Goal: Task Accomplishment & Management: Use online tool/utility

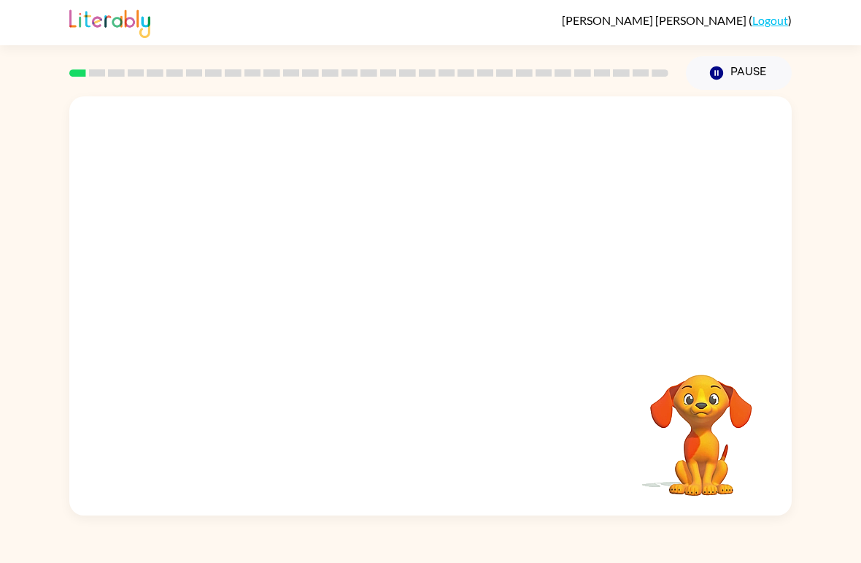
click at [655, 438] on video "Your browser must support playing .mp4 files to use Literably. Please try using…" at bounding box center [701, 425] width 146 height 146
click at [725, 76] on button "Pause Pause" at bounding box center [739, 73] width 106 height 34
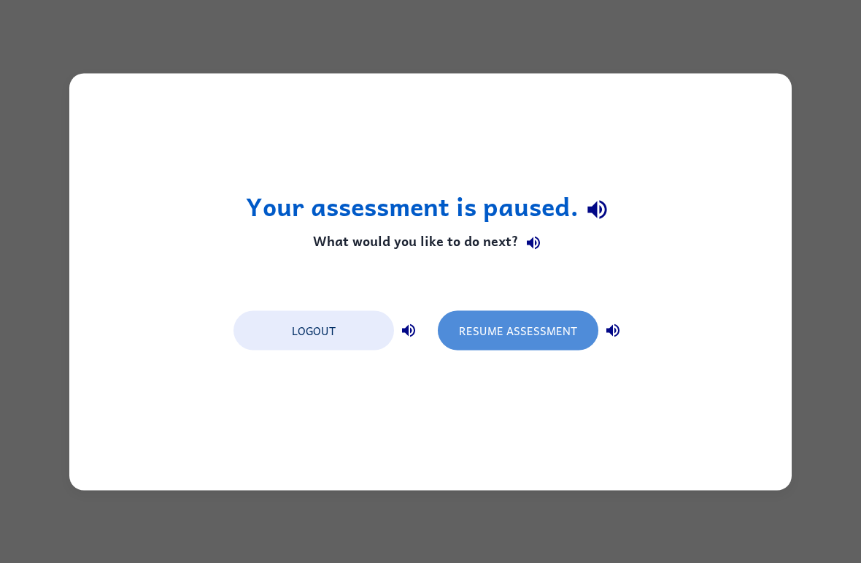
click at [532, 341] on button "Resume Assessment" at bounding box center [518, 329] width 161 height 39
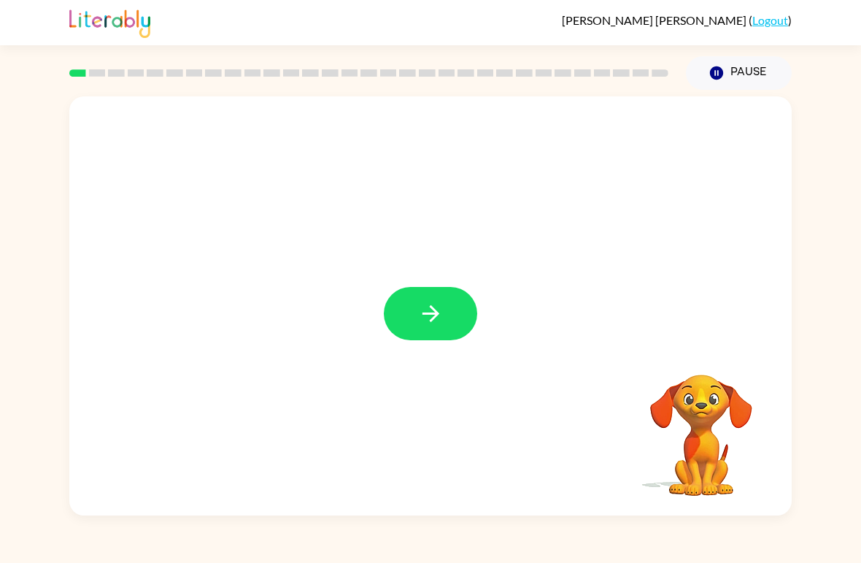
click at [440, 313] on icon "button" at bounding box center [431, 314] width 26 height 26
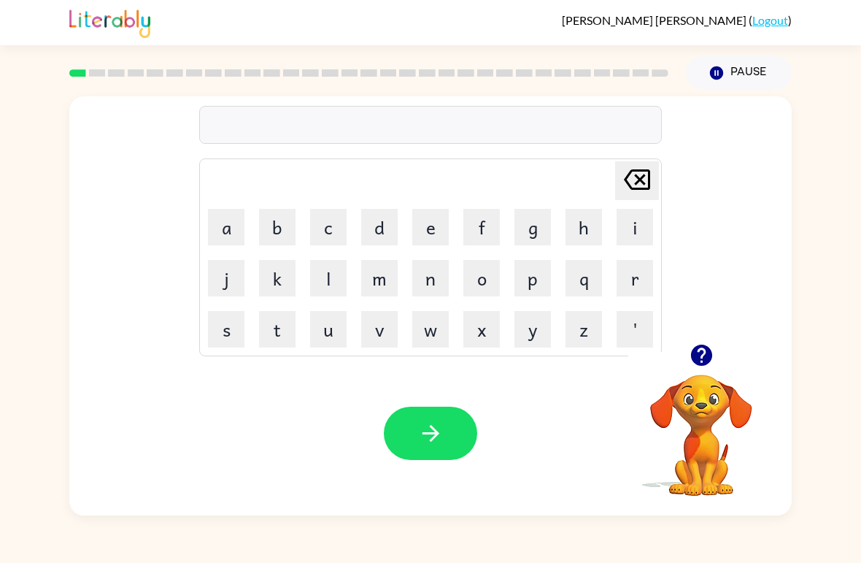
click at [282, 238] on button "b" at bounding box center [277, 227] width 36 height 36
click at [484, 284] on button "o" at bounding box center [481, 278] width 36 height 36
click at [630, 281] on button "r" at bounding box center [635, 278] width 36 height 36
click at [436, 239] on button "e" at bounding box center [430, 227] width 36 height 36
click at [632, 182] on icon "[PERSON_NAME] last character input" at bounding box center [637, 179] width 35 height 35
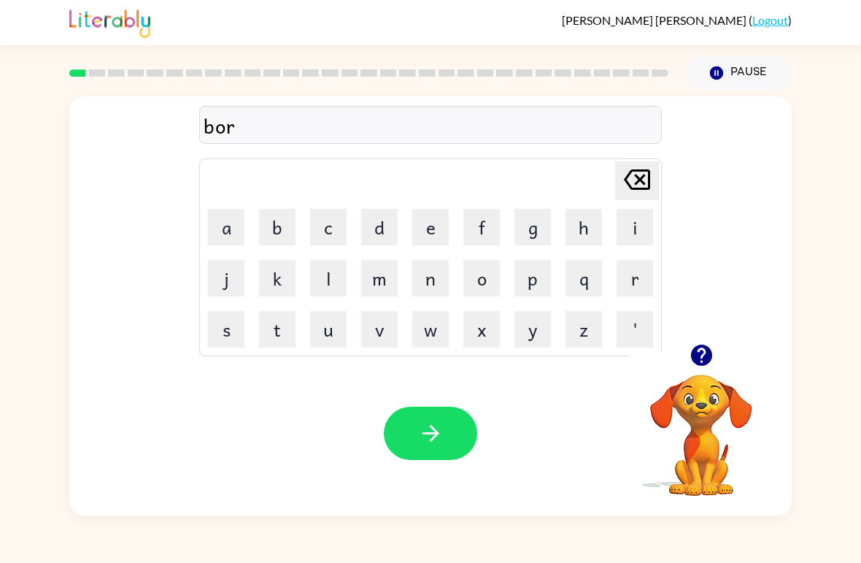
click at [377, 227] on button "d" at bounding box center [379, 227] width 36 height 36
click at [427, 228] on button "e" at bounding box center [430, 227] width 36 height 36
click at [622, 295] on button "r" at bounding box center [635, 278] width 36 height 36
click at [420, 436] on icon "button" at bounding box center [431, 433] width 26 height 26
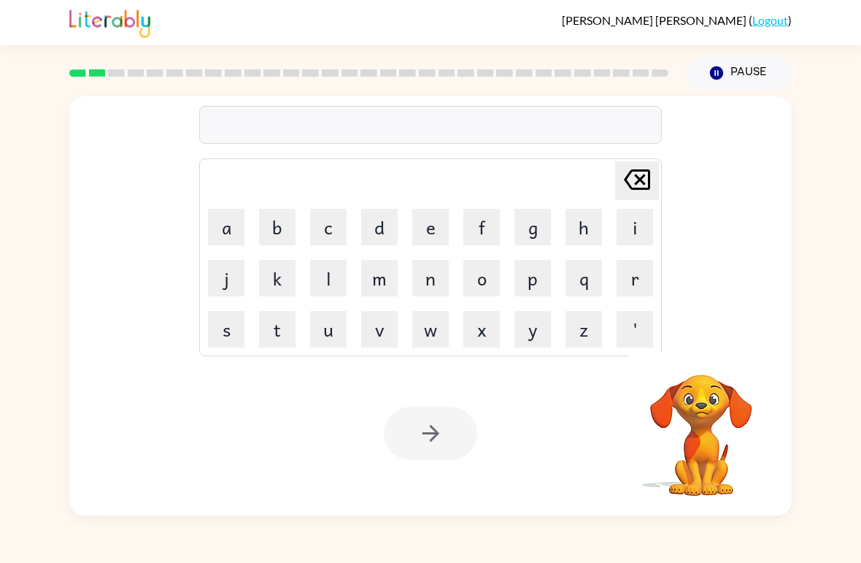
click at [387, 235] on button "d" at bounding box center [379, 227] width 36 height 36
click at [625, 239] on button "i" at bounding box center [635, 227] width 36 height 36
click at [487, 228] on button "f" at bounding box center [481, 227] width 36 height 36
click at [487, 328] on button "x" at bounding box center [481, 329] width 36 height 36
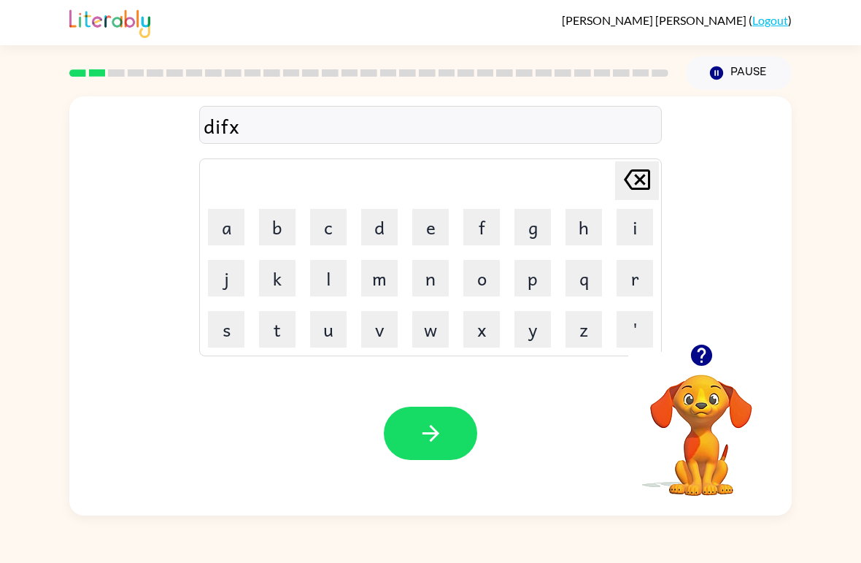
click at [344, 277] on button "l" at bounding box center [328, 278] width 36 height 36
click at [429, 417] on button "button" at bounding box center [430, 432] width 93 height 53
click at [387, 279] on button "m" at bounding box center [379, 278] width 36 height 36
click at [231, 234] on button "a" at bounding box center [226, 227] width 36 height 36
click at [342, 228] on button "c" at bounding box center [328, 227] width 36 height 36
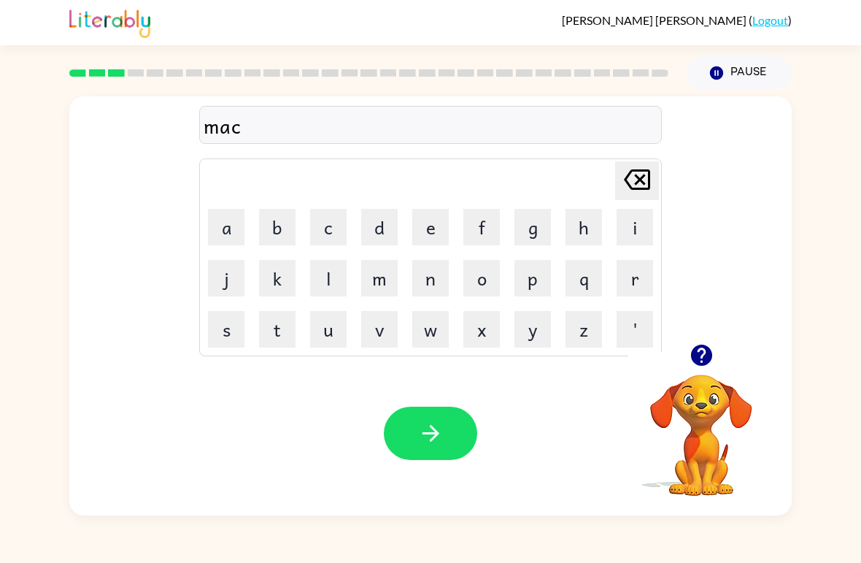
click at [575, 225] on button "h" at bounding box center [584, 227] width 36 height 36
click at [633, 234] on button "i" at bounding box center [635, 227] width 36 height 36
click at [444, 271] on button "n" at bounding box center [430, 278] width 36 height 36
click at [422, 226] on button "e" at bounding box center [430, 227] width 36 height 36
click at [396, 450] on button "button" at bounding box center [430, 432] width 93 height 53
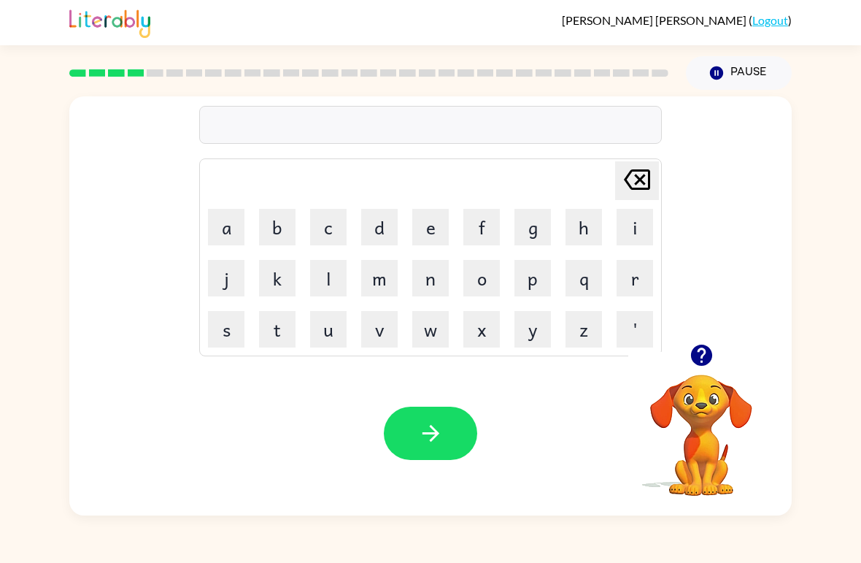
click at [433, 425] on icon "button" at bounding box center [431, 433] width 26 height 26
click at [280, 335] on button "t" at bounding box center [277, 329] width 36 height 36
click at [624, 295] on button "r" at bounding box center [635, 278] width 36 height 36
click at [239, 244] on button "a" at bounding box center [226, 227] width 36 height 36
click at [652, 227] on button "i" at bounding box center [635, 227] width 36 height 36
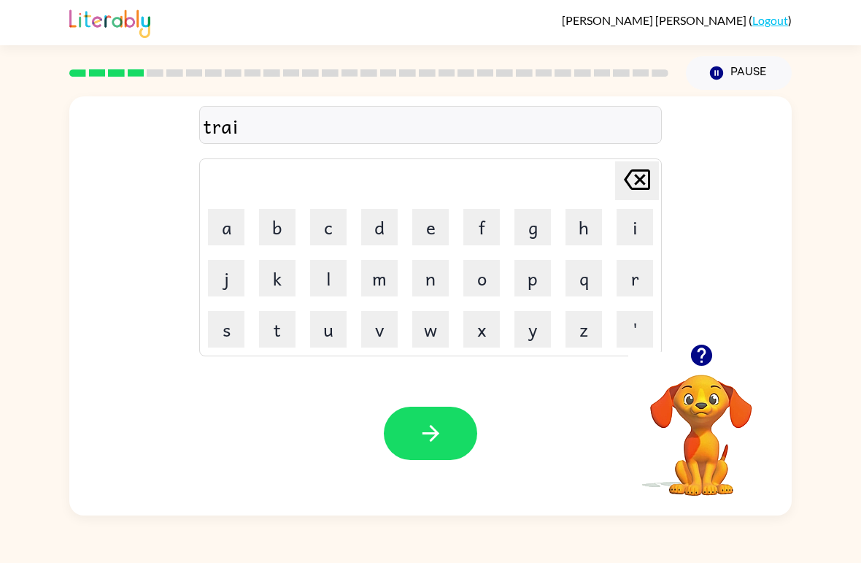
click at [436, 281] on button "n" at bounding box center [430, 278] width 36 height 36
click at [425, 434] on icon "button" at bounding box center [430, 433] width 17 height 17
click at [420, 432] on icon "button" at bounding box center [431, 433] width 26 height 26
click at [372, 232] on button "d" at bounding box center [379, 227] width 36 height 36
click at [426, 238] on button "e" at bounding box center [430, 227] width 36 height 36
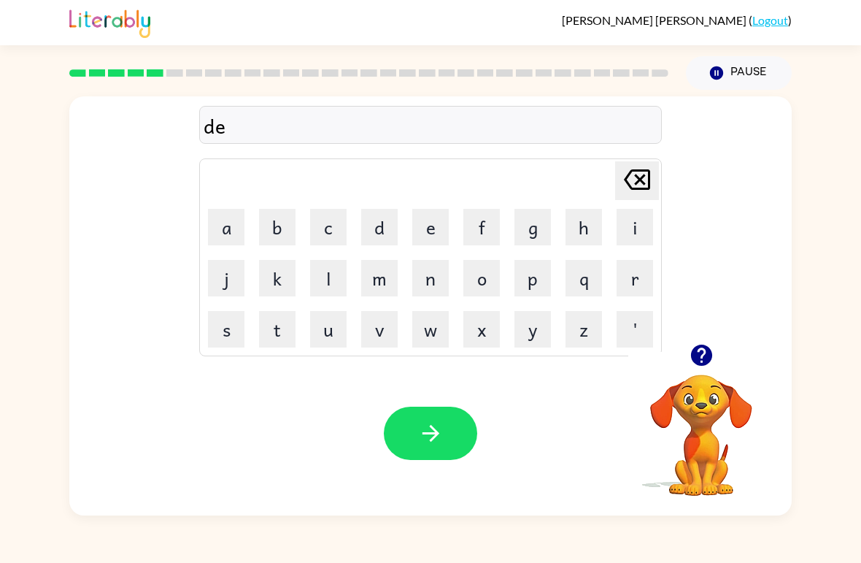
click at [479, 231] on button "f" at bounding box center [481, 227] width 36 height 36
click at [437, 225] on button "e" at bounding box center [430, 227] width 36 height 36
click at [439, 284] on button "n" at bounding box center [430, 278] width 36 height 36
click at [436, 430] on icon "button" at bounding box center [431, 433] width 26 height 26
click at [707, 349] on icon "button" at bounding box center [700, 354] width 21 height 21
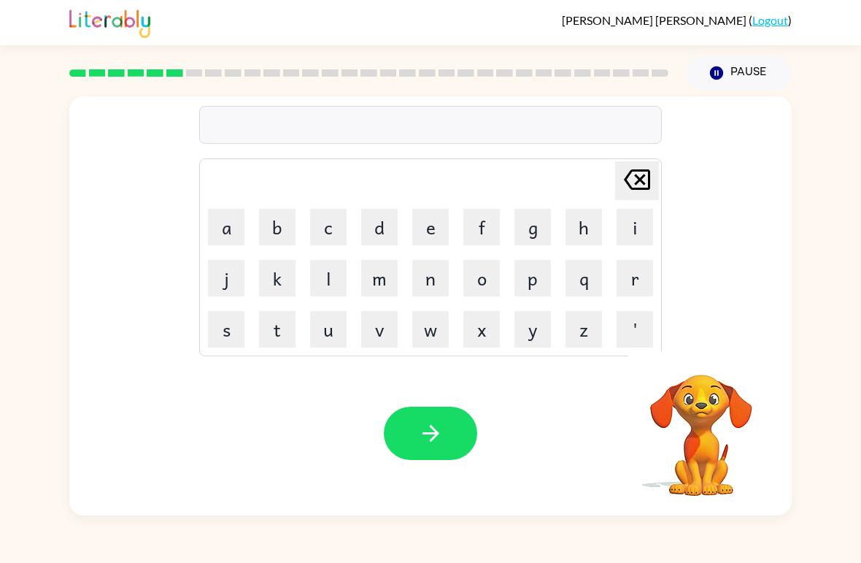
click at [386, 344] on button "v" at bounding box center [379, 329] width 36 height 36
click at [236, 234] on button "a" at bounding box center [226, 227] width 36 height 36
click at [333, 235] on button "c" at bounding box center [328, 227] width 36 height 36
click at [243, 230] on button "a" at bounding box center [226, 227] width 36 height 36
click at [279, 339] on button "t" at bounding box center [277, 329] width 36 height 36
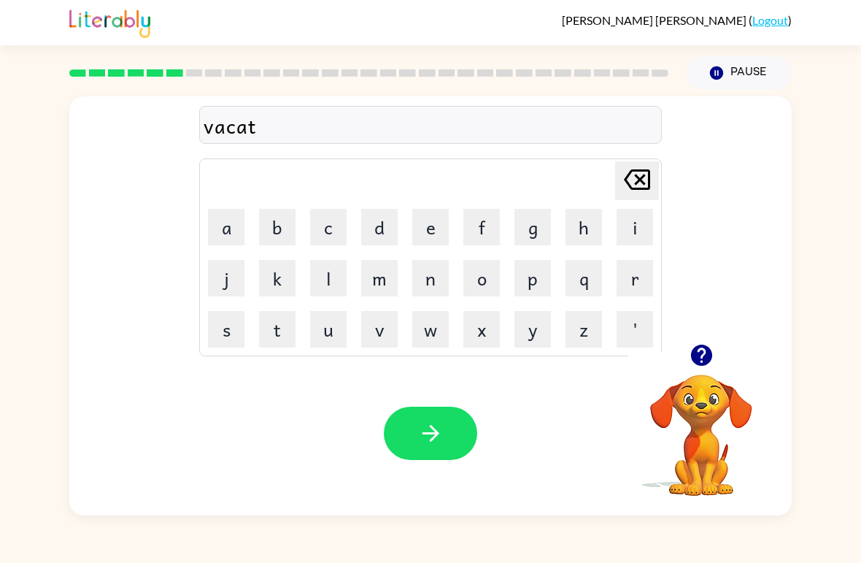
click at [627, 239] on button "i" at bounding box center [635, 227] width 36 height 36
click at [435, 279] on button "n" at bounding box center [430, 278] width 36 height 36
click at [436, 447] on button "button" at bounding box center [430, 432] width 93 height 53
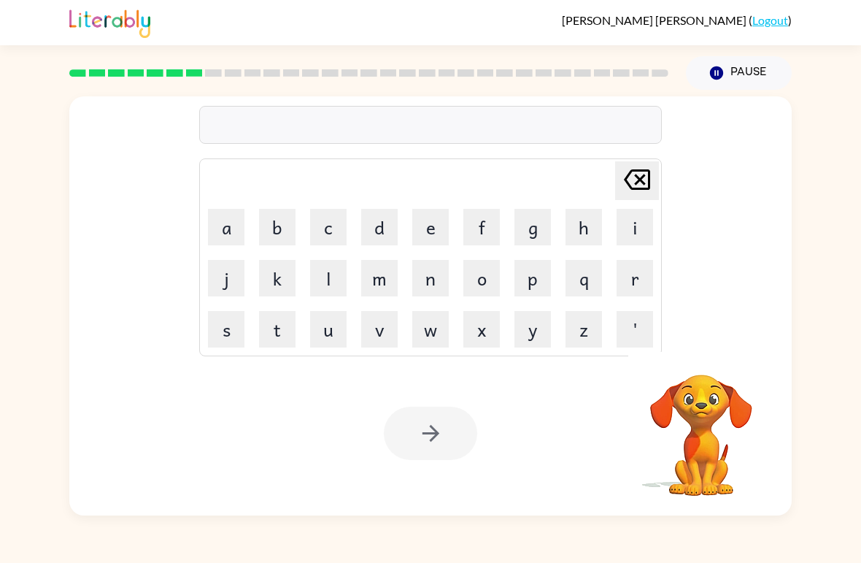
click at [533, 276] on button "p" at bounding box center [532, 278] width 36 height 36
click at [480, 277] on button "o" at bounding box center [481, 278] width 36 height 36
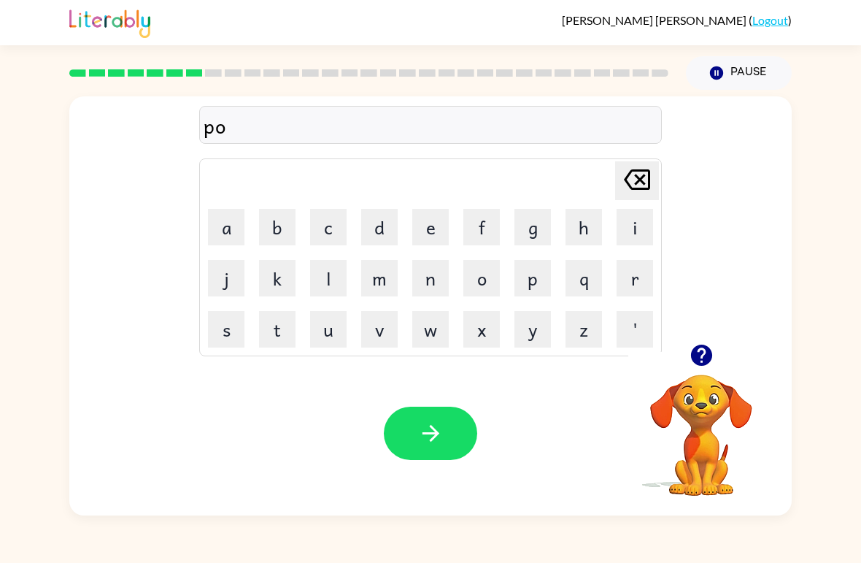
click at [377, 228] on button "d" at bounding box center [379, 227] width 36 height 36
click at [333, 283] on button "l" at bounding box center [328, 278] width 36 height 36
click at [428, 224] on button "e" at bounding box center [430, 227] width 36 height 36
click at [439, 434] on icon "button" at bounding box center [431, 433] width 26 height 26
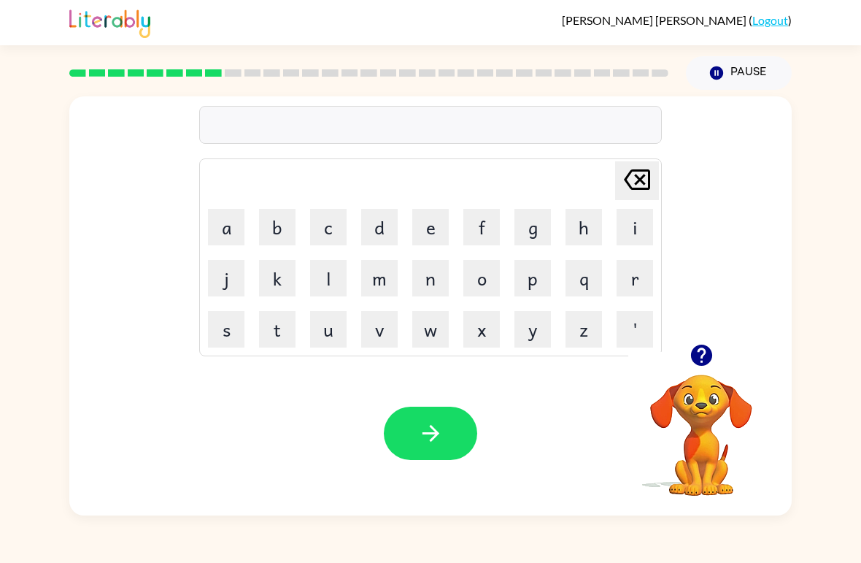
click at [376, 277] on button "m" at bounding box center [379, 278] width 36 height 36
click at [625, 237] on button "i" at bounding box center [635, 227] width 36 height 36
click at [633, 279] on button "r" at bounding box center [635, 278] width 36 height 36
click at [223, 234] on button "a" at bounding box center [226, 227] width 36 height 36
click at [333, 322] on button "u" at bounding box center [328, 329] width 36 height 36
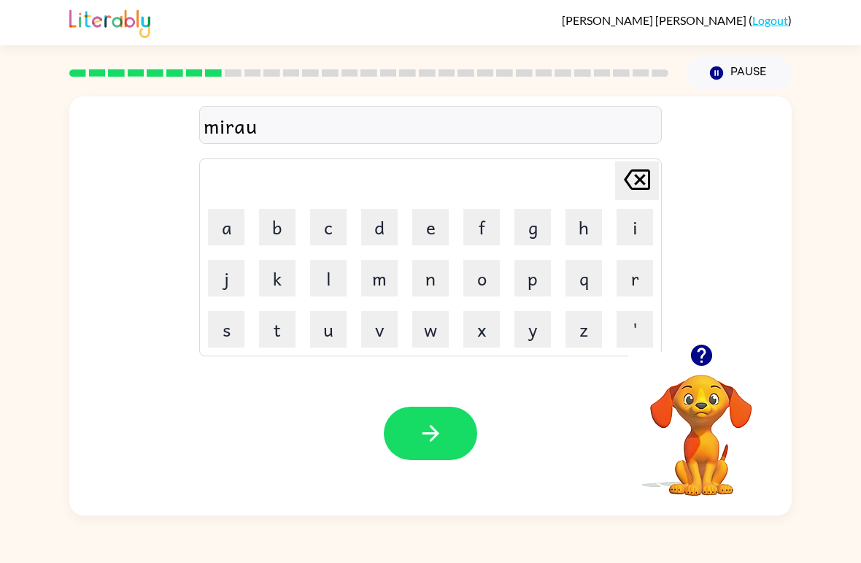
click at [423, 274] on button "n" at bounding box center [430, 278] width 36 height 36
click at [316, 261] on button "l" at bounding box center [328, 278] width 36 height 36
click at [441, 441] on icon "button" at bounding box center [431, 433] width 26 height 26
click at [447, 273] on button "n" at bounding box center [430, 278] width 36 height 36
click at [447, 339] on button "w" at bounding box center [430, 329] width 36 height 36
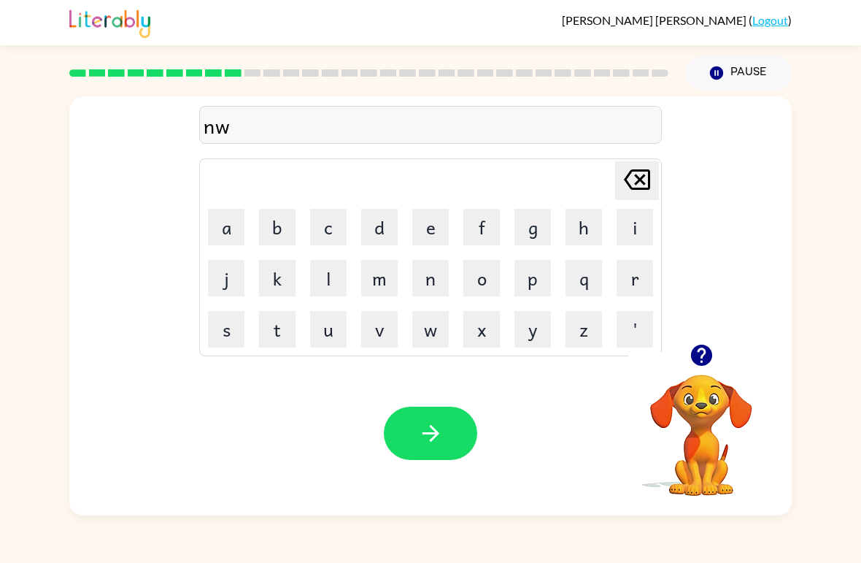
click at [646, 185] on icon "[PERSON_NAME] last character input" at bounding box center [637, 179] width 35 height 35
click at [646, 184] on icon "[PERSON_NAME] last character input" at bounding box center [637, 179] width 35 height 35
click at [635, 185] on icon at bounding box center [637, 179] width 26 height 20
click at [636, 231] on button "i" at bounding box center [635, 227] width 36 height 36
click at [382, 228] on button "d" at bounding box center [379, 227] width 36 height 36
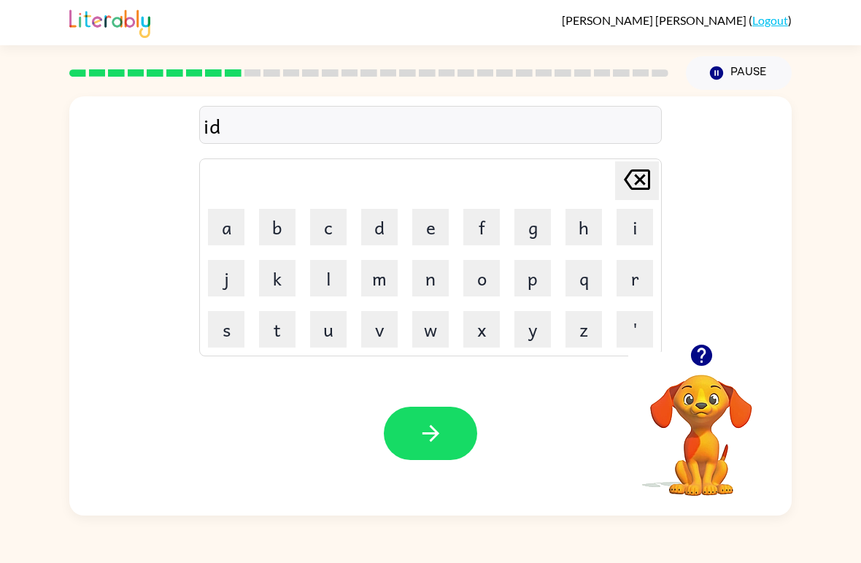
click at [283, 266] on button "k" at bounding box center [277, 278] width 36 height 36
click at [436, 417] on button "button" at bounding box center [430, 432] width 93 height 53
click at [387, 228] on button "d" at bounding box center [379, 227] width 36 height 36
click at [229, 335] on button "s" at bounding box center [226, 329] width 36 height 36
click at [444, 446] on button "button" at bounding box center [430, 432] width 93 height 53
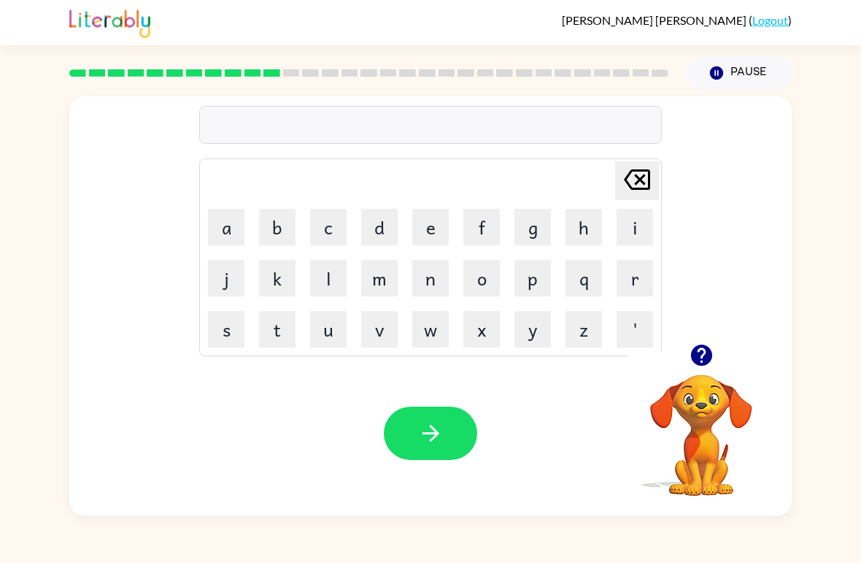
click at [711, 360] on icon "button" at bounding box center [700, 354] width 21 height 21
click at [636, 271] on button "r" at bounding box center [635, 278] width 36 height 36
click at [482, 280] on button "o" at bounding box center [481, 278] width 36 height 36
click at [236, 237] on button "a" at bounding box center [226, 227] width 36 height 36
click at [374, 230] on button "d" at bounding box center [379, 227] width 36 height 36
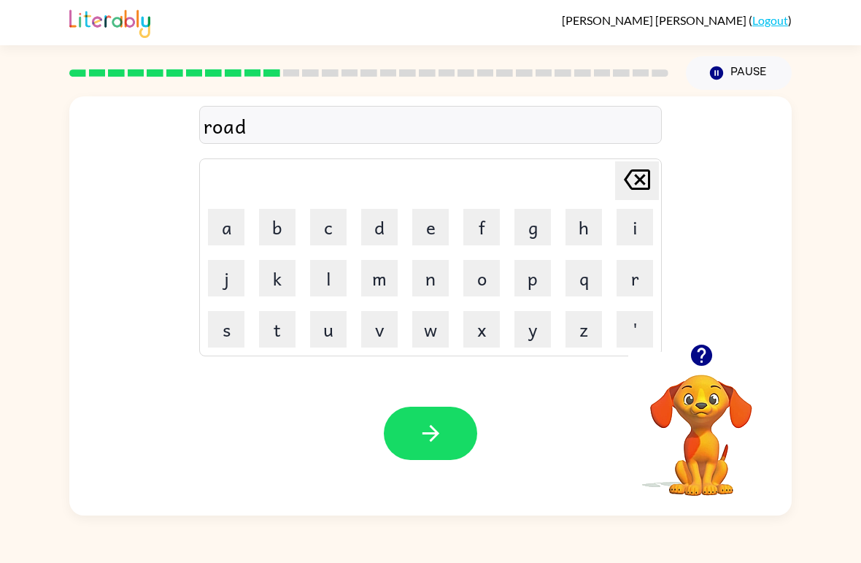
click at [446, 433] on button "button" at bounding box center [430, 432] width 93 height 53
click at [344, 335] on button "u" at bounding box center [328, 329] width 36 height 36
click at [540, 284] on button "p" at bounding box center [532, 278] width 36 height 36
click at [548, 231] on button "g" at bounding box center [532, 227] width 36 height 36
click at [633, 277] on button "r" at bounding box center [635, 278] width 36 height 36
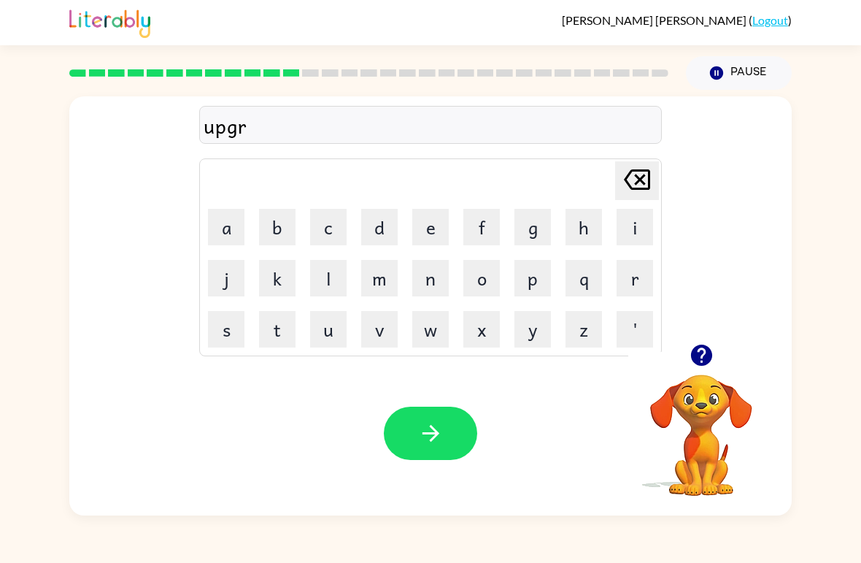
click at [235, 221] on button "a" at bounding box center [226, 227] width 36 height 36
click at [378, 230] on button "d" at bounding box center [379, 227] width 36 height 36
click at [433, 230] on button "e" at bounding box center [430, 227] width 36 height 36
click at [434, 435] on icon "button" at bounding box center [431, 433] width 26 height 26
click at [382, 289] on button "m" at bounding box center [379, 278] width 36 height 36
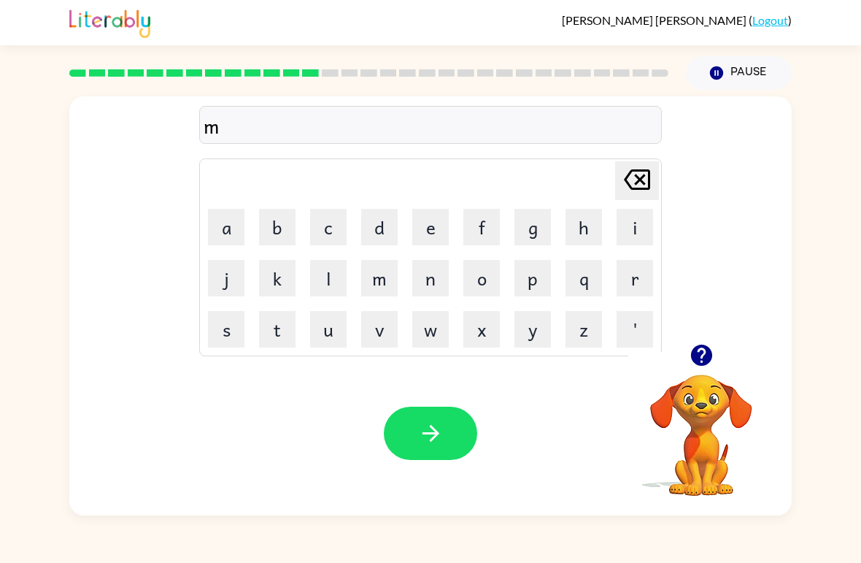
click at [223, 238] on button "a" at bounding box center [226, 227] width 36 height 36
click at [385, 233] on button "d" at bounding box center [379, 227] width 36 height 36
click at [385, 232] on button "d" at bounding box center [379, 227] width 36 height 36
click at [441, 439] on icon "button" at bounding box center [431, 433] width 26 height 26
click at [441, 439] on div at bounding box center [430, 432] width 93 height 53
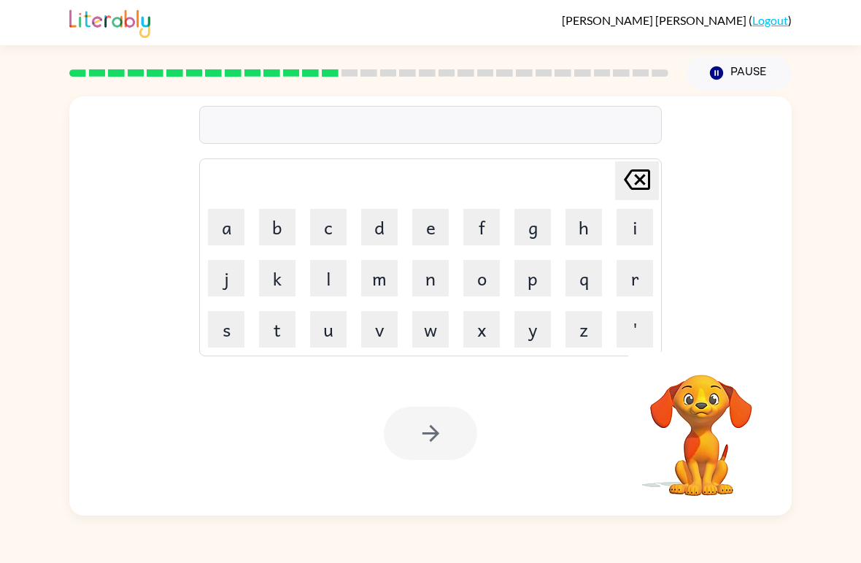
click at [424, 339] on button "w" at bounding box center [430, 329] width 36 height 36
click at [420, 439] on div at bounding box center [430, 432] width 93 height 53
click at [412, 346] on button "w" at bounding box center [430, 329] width 36 height 36
click at [440, 442] on div at bounding box center [430, 432] width 93 height 53
click at [644, 183] on icon at bounding box center [637, 179] width 26 height 20
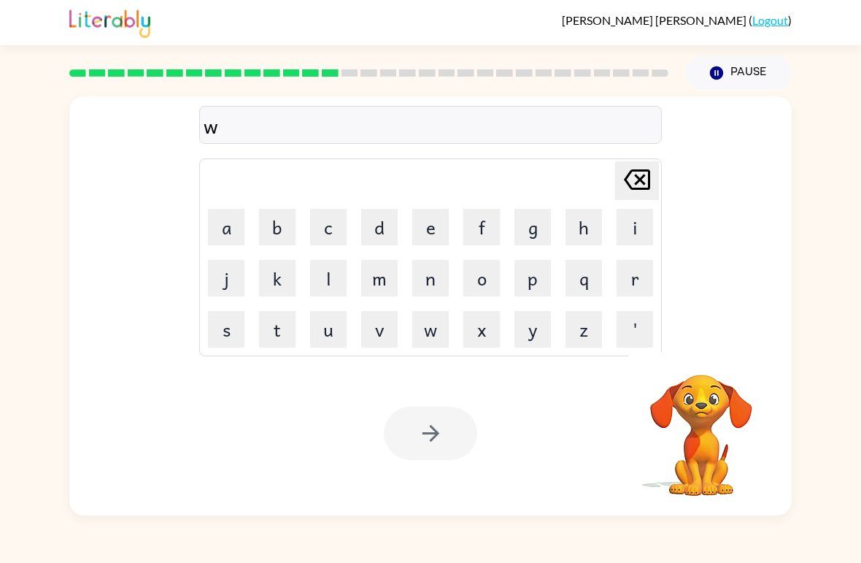
click at [644, 183] on icon at bounding box center [637, 179] width 26 height 20
click at [627, 176] on icon "[PERSON_NAME] last character input" at bounding box center [637, 179] width 35 height 35
click at [274, 213] on button "b" at bounding box center [277, 227] width 36 height 36
click at [480, 273] on button "o" at bounding box center [481, 278] width 36 height 36
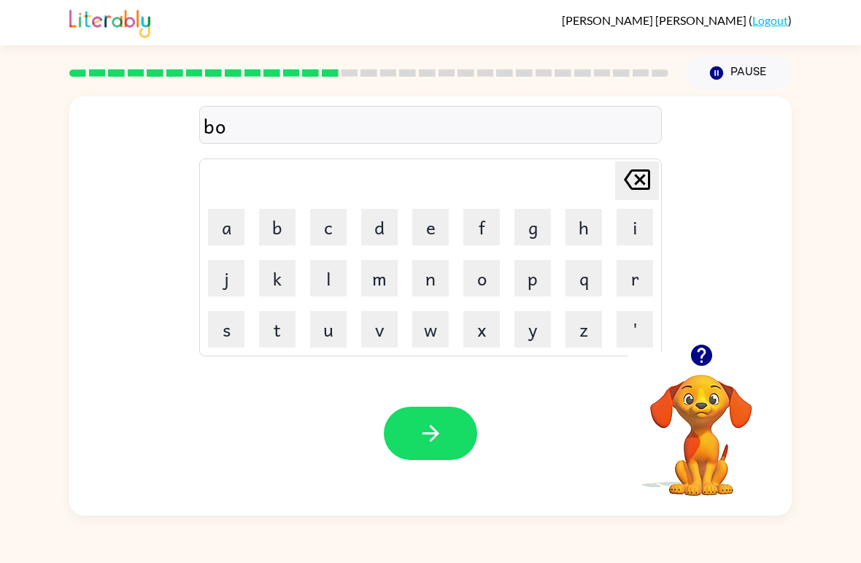
click at [430, 277] on button "n" at bounding box center [430, 278] width 36 height 36
click at [323, 327] on button "u" at bounding box center [328, 329] width 36 height 36
click at [225, 332] on button "s" at bounding box center [226, 329] width 36 height 36
click at [423, 411] on button "button" at bounding box center [430, 432] width 93 height 53
click at [417, 266] on button "n" at bounding box center [430, 278] width 36 height 36
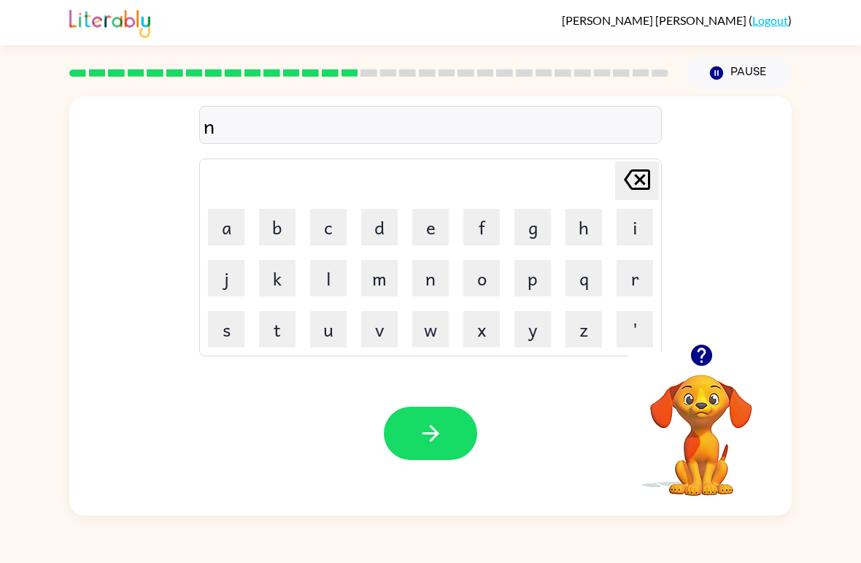
click at [496, 283] on button "o" at bounding box center [481, 278] width 36 height 36
click at [448, 402] on div "Your browser must support playing .mp4 files to use Literably. Please try using…" at bounding box center [430, 433] width 722 height 164
click at [459, 440] on button "button" at bounding box center [430, 432] width 93 height 53
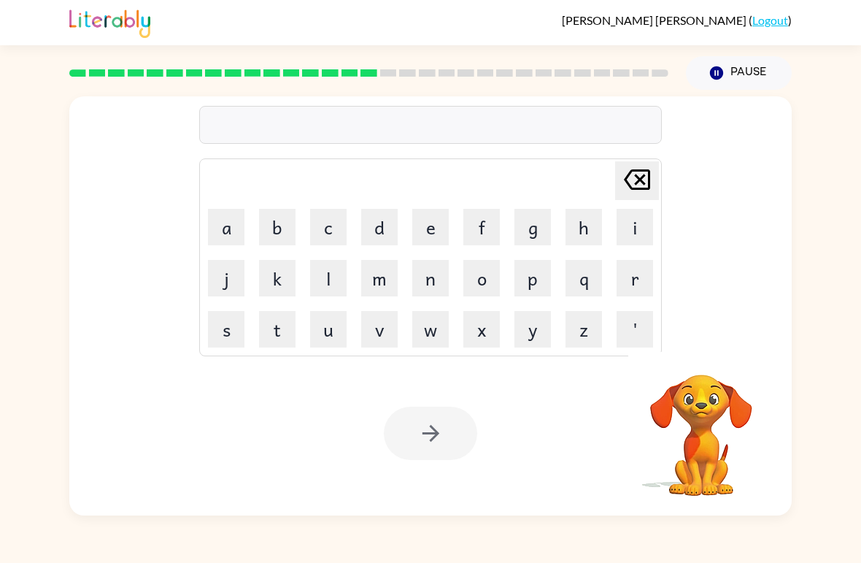
click at [335, 237] on button "c" at bounding box center [328, 227] width 36 height 36
click at [229, 270] on button "j" at bounding box center [226, 278] width 36 height 36
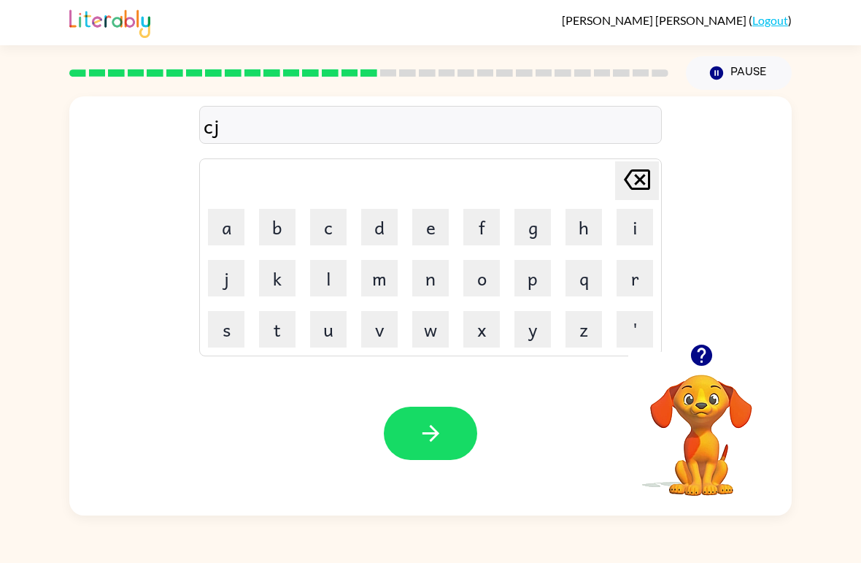
click at [584, 324] on button "z" at bounding box center [584, 329] width 36 height 36
click at [450, 420] on button "button" at bounding box center [430, 432] width 93 height 53
click at [426, 327] on button "w" at bounding box center [430, 329] width 36 height 36
click at [574, 233] on button "h" at bounding box center [584, 227] width 36 height 36
click at [631, 235] on button "i" at bounding box center [635, 227] width 36 height 36
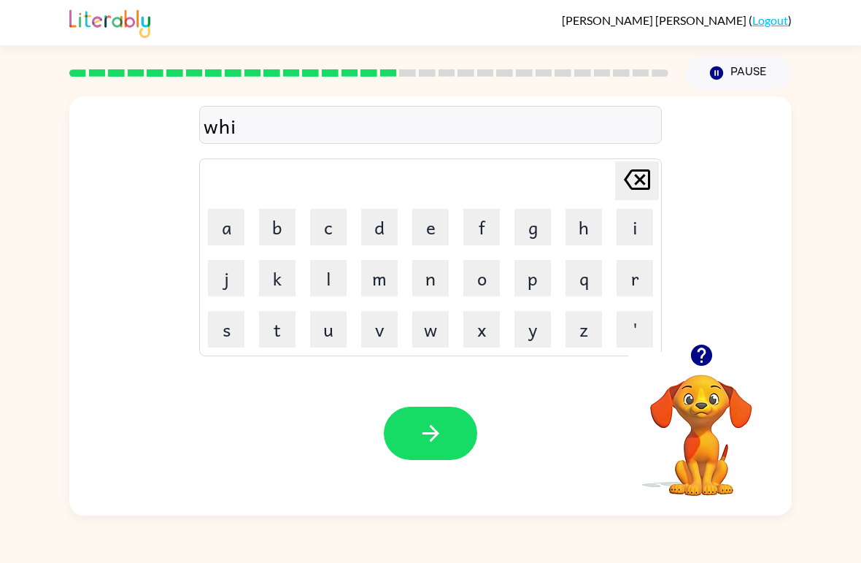
click at [641, 174] on icon "[PERSON_NAME] last character input" at bounding box center [637, 179] width 35 height 35
click at [641, 173] on icon "[PERSON_NAME] last character input" at bounding box center [637, 179] width 35 height 35
click at [629, 234] on button "i" at bounding box center [635, 227] width 36 height 36
click at [636, 182] on icon "[PERSON_NAME] last character input" at bounding box center [637, 179] width 35 height 35
click at [634, 187] on icon "[PERSON_NAME] last character input" at bounding box center [637, 179] width 35 height 35
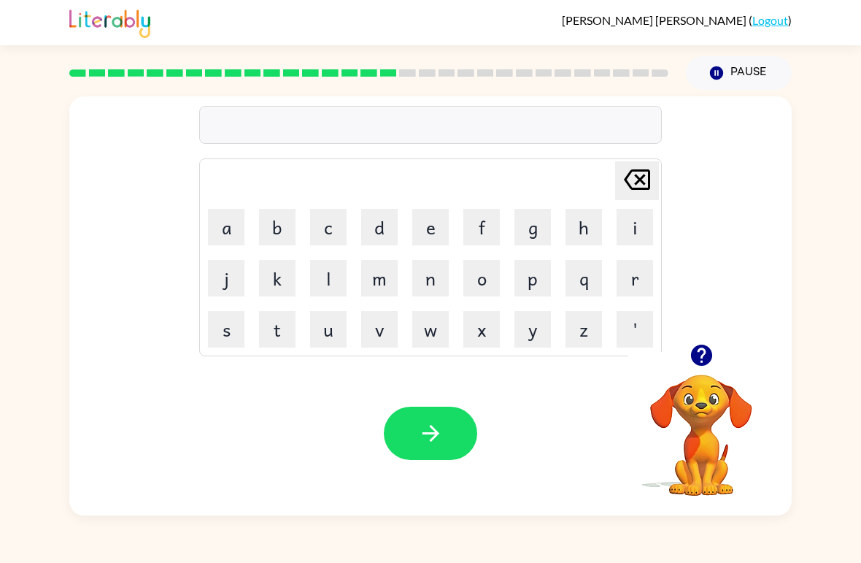
click at [447, 285] on button "n" at bounding box center [430, 278] width 36 height 36
click at [396, 315] on button "v" at bounding box center [379, 329] width 36 height 36
click at [456, 268] on table "[PERSON_NAME] last character input a b c d e f g h i j k l m n o p q r s t u v …" at bounding box center [430, 257] width 461 height 196
click at [418, 425] on icon "button" at bounding box center [431, 433] width 26 height 26
click at [480, 278] on button "o" at bounding box center [481, 278] width 36 height 36
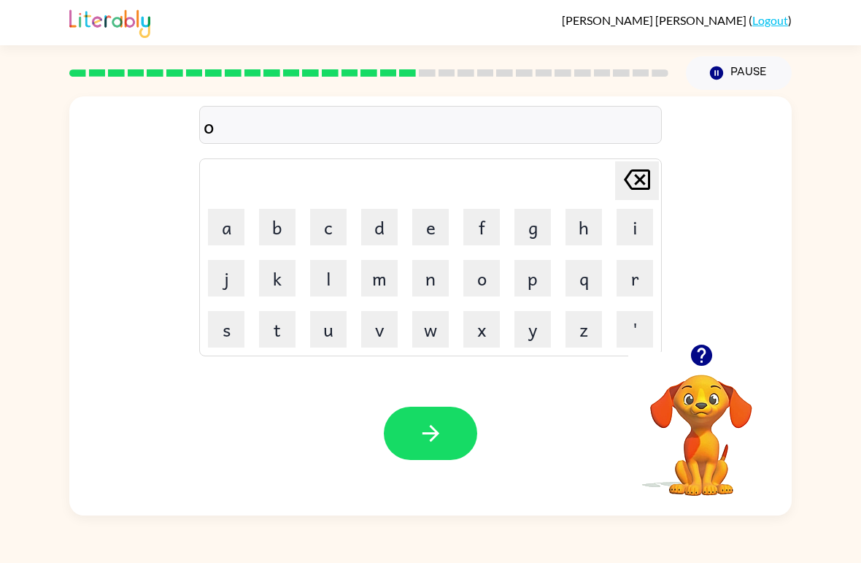
click at [635, 185] on icon at bounding box center [637, 179] width 26 height 20
click at [479, 277] on button "o" at bounding box center [481, 278] width 36 height 36
click at [543, 280] on button "p" at bounding box center [532, 278] width 36 height 36
click at [456, 425] on button "button" at bounding box center [430, 432] width 93 height 53
click at [214, 242] on button "a" at bounding box center [226, 227] width 36 height 36
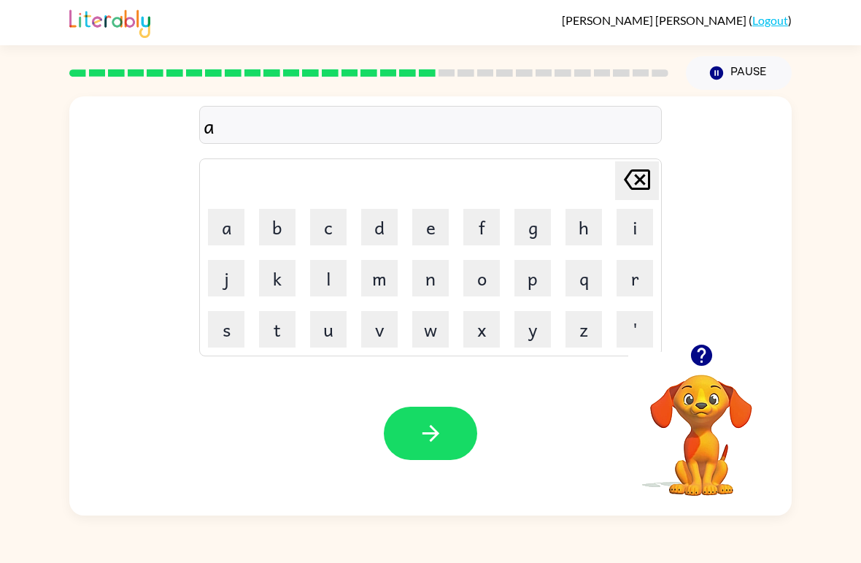
click at [244, 231] on button "a" at bounding box center [226, 227] width 36 height 36
click at [377, 273] on button "m" at bounding box center [379, 278] width 36 height 36
click at [277, 282] on button "k" at bounding box center [277, 278] width 36 height 36
click at [468, 450] on button "button" at bounding box center [430, 432] width 93 height 53
click at [312, 280] on button "l" at bounding box center [328, 278] width 36 height 36
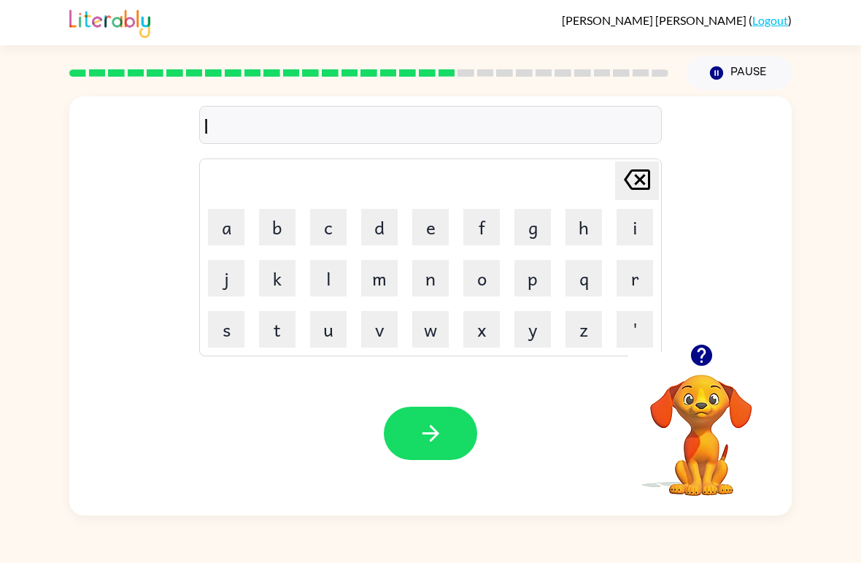
click at [595, 266] on button "q" at bounding box center [584, 278] width 36 height 36
click at [313, 287] on button "l" at bounding box center [328, 278] width 36 height 36
click at [477, 319] on button "x" at bounding box center [481, 329] width 36 height 36
click at [233, 244] on button "a" at bounding box center [226, 227] width 36 height 36
click at [490, 243] on button "f" at bounding box center [481, 227] width 36 height 36
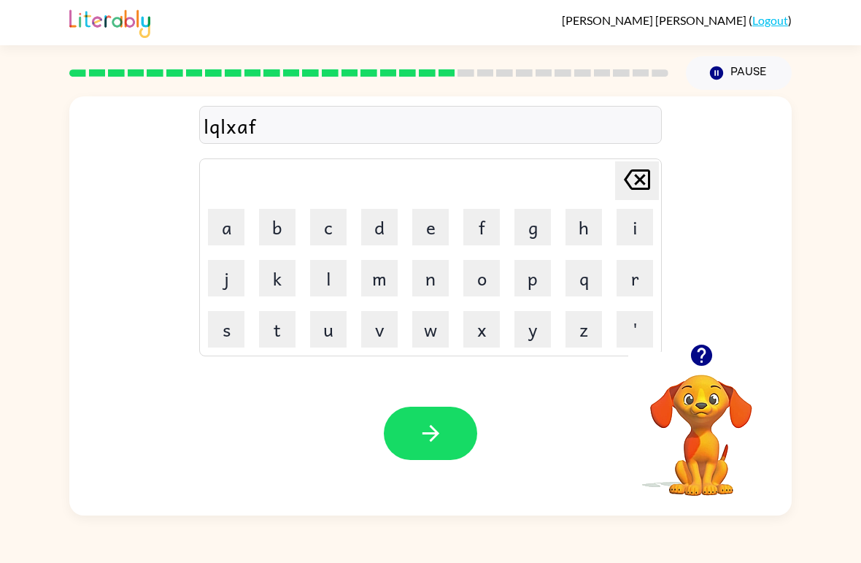
click at [522, 279] on button "p" at bounding box center [532, 278] width 36 height 36
click at [294, 286] on button "k" at bounding box center [277, 278] width 36 height 36
click at [574, 244] on button "h" at bounding box center [584, 227] width 36 height 36
click at [339, 319] on button "u" at bounding box center [328, 329] width 36 height 36
click at [453, 437] on button "button" at bounding box center [430, 432] width 93 height 53
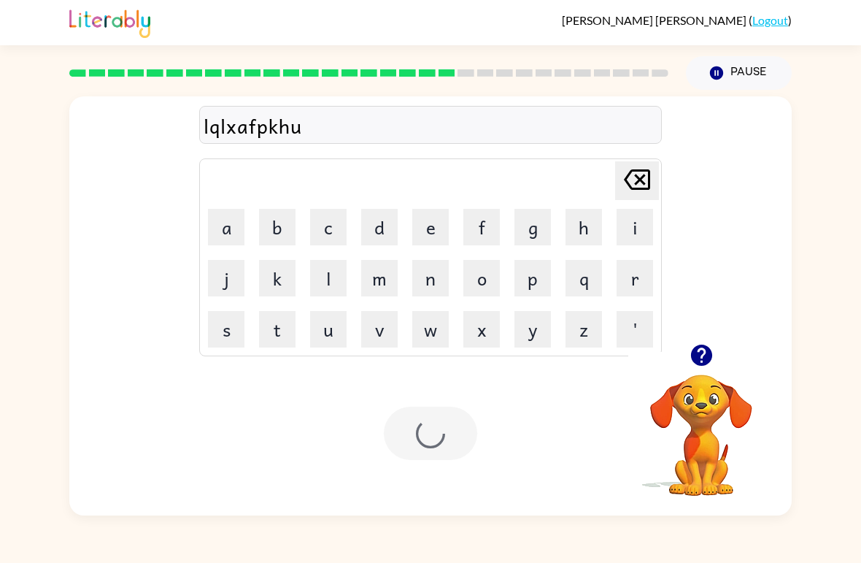
click at [452, 437] on div at bounding box center [430, 432] width 93 height 53
click at [226, 325] on button "s" at bounding box center [226, 329] width 36 height 36
click at [520, 293] on button "p" at bounding box center [532, 278] width 36 height 36
click at [336, 242] on button "c" at bounding box center [328, 227] width 36 height 36
click at [566, 312] on button "z" at bounding box center [584, 329] width 36 height 36
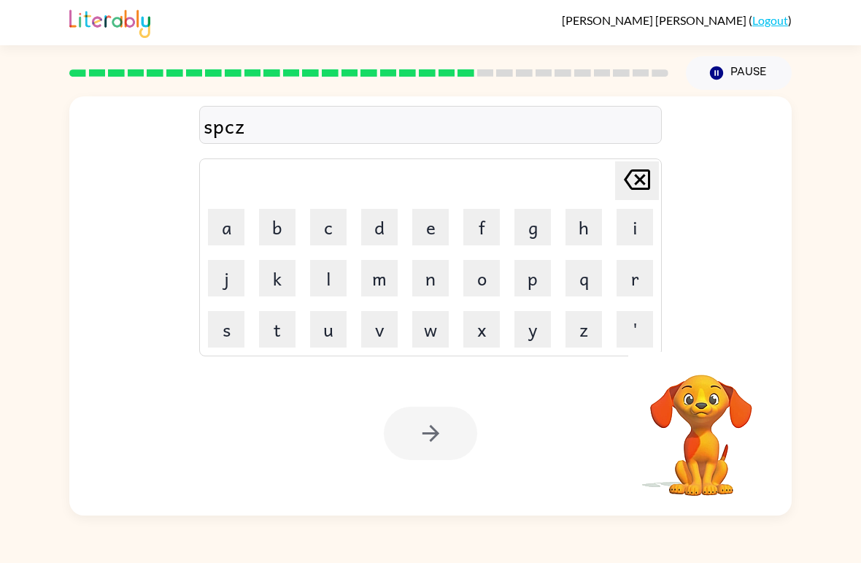
click at [438, 468] on div "Your browser must support playing .mp4 files to use Literably. Please try using…" at bounding box center [430, 433] width 722 height 164
click at [422, 455] on button "button" at bounding box center [430, 432] width 93 height 53
click at [235, 342] on button "s" at bounding box center [226, 329] width 36 height 36
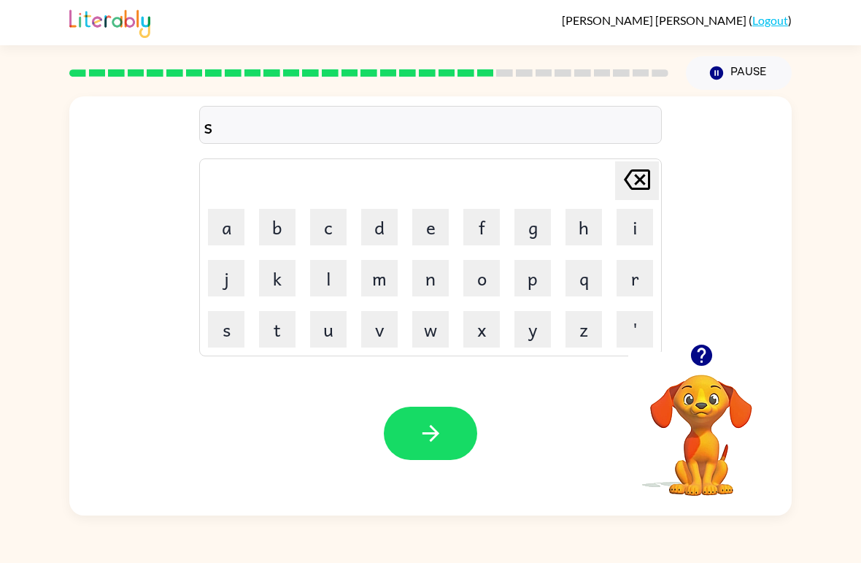
click at [338, 330] on button "u" at bounding box center [328, 329] width 36 height 36
click at [238, 336] on button "s" at bounding box center [226, 329] width 36 height 36
click at [631, 269] on button "r" at bounding box center [635, 278] width 36 height 36
click at [630, 269] on button "r" at bounding box center [635, 278] width 36 height 36
click at [385, 336] on button "v" at bounding box center [379, 329] width 36 height 36
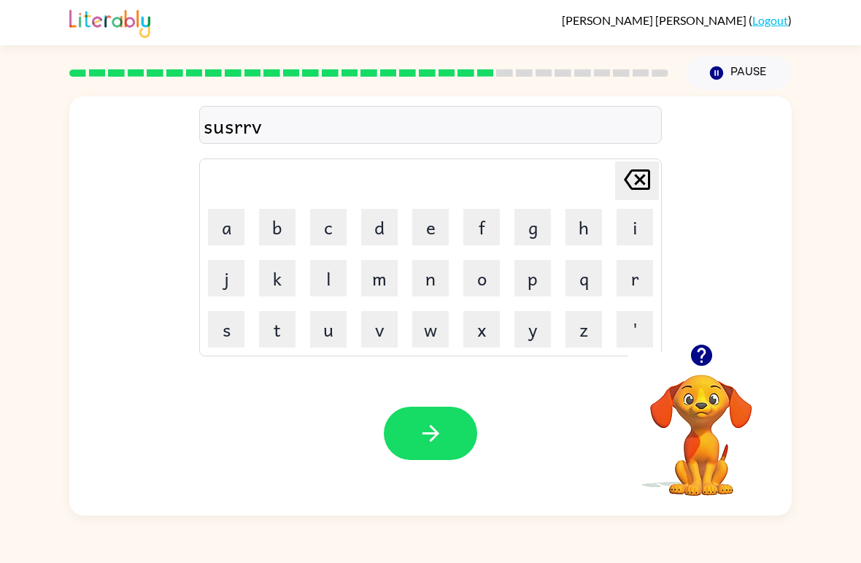
click at [430, 237] on button "e" at bounding box center [430, 227] width 36 height 36
click at [456, 420] on button "button" at bounding box center [430, 432] width 93 height 53
click at [703, 366] on icon "button" at bounding box center [702, 355] width 26 height 26
click at [703, 353] on video "Your browser must support playing .mp4 files to use Literably. Please try using…" at bounding box center [701, 425] width 146 height 146
click at [466, 234] on button "f" at bounding box center [481, 227] width 36 height 36
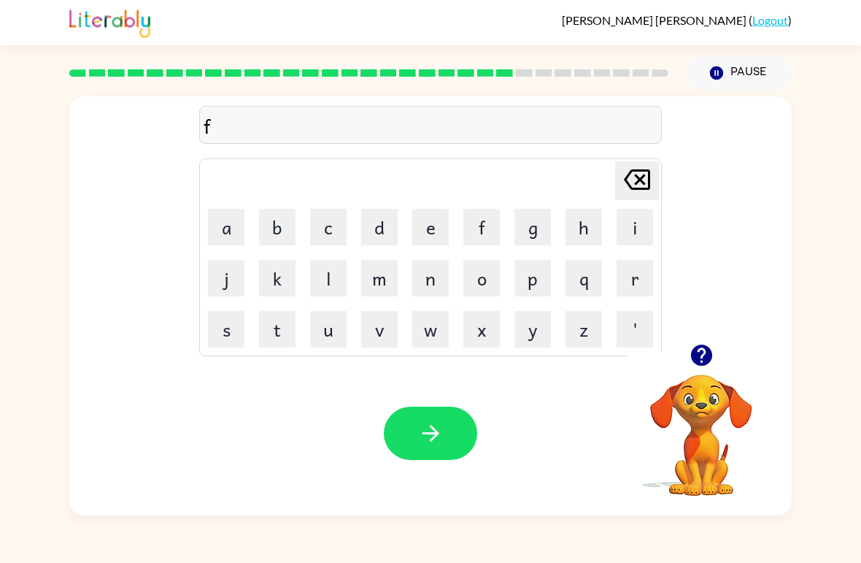
click at [482, 270] on button "o" at bounding box center [481, 278] width 36 height 36
click at [401, 213] on td "d" at bounding box center [380, 227] width 50 height 50
click at [316, 264] on button "l" at bounding box center [328, 278] width 36 height 36
click at [286, 236] on button "b" at bounding box center [277, 227] width 36 height 36
click at [234, 344] on button "s" at bounding box center [226, 329] width 36 height 36
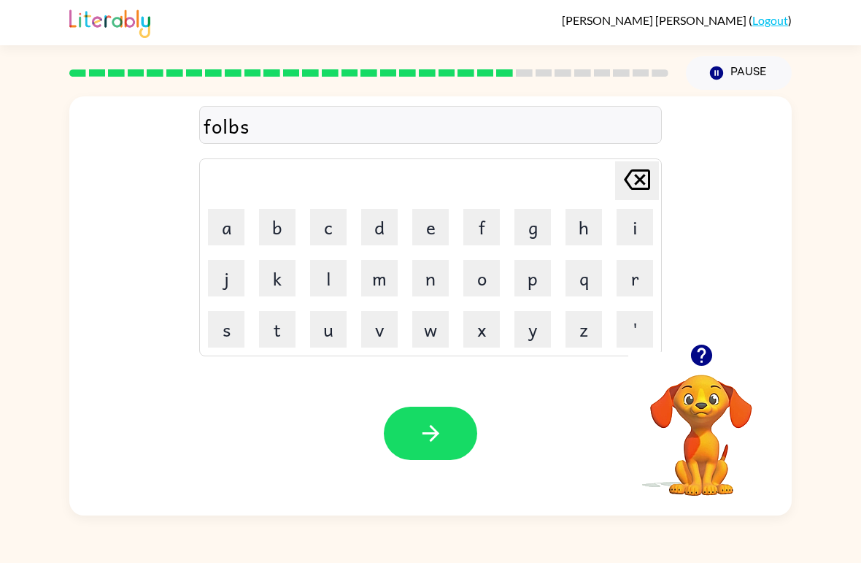
click at [426, 431] on icon "button" at bounding box center [431, 433] width 26 height 26
click at [327, 231] on button "c" at bounding box center [328, 227] width 36 height 36
click at [274, 242] on button "b" at bounding box center [277, 227] width 36 height 36
click at [632, 277] on button "r" at bounding box center [635, 278] width 36 height 36
click at [592, 233] on button "h" at bounding box center [584, 227] width 36 height 36
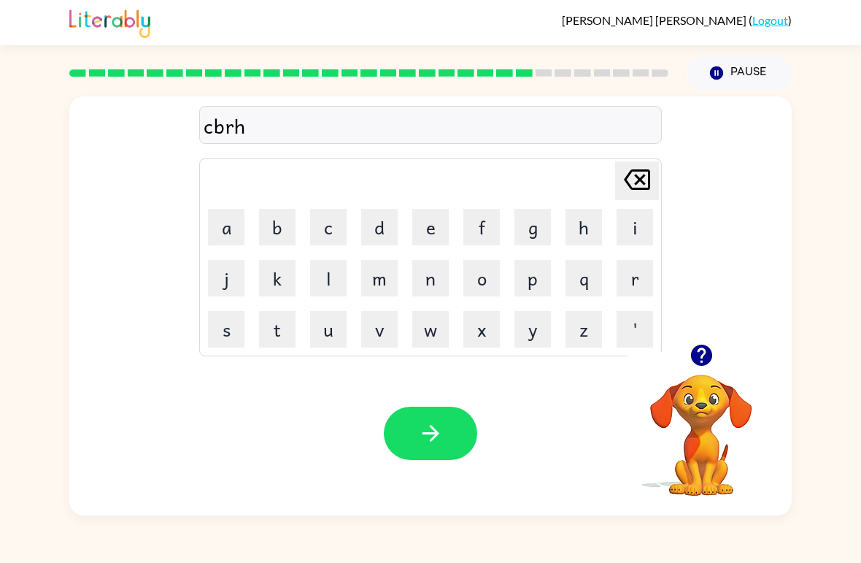
click at [637, 233] on button "i" at bounding box center [635, 227] width 36 height 36
click at [293, 236] on button "b" at bounding box center [277, 227] width 36 height 36
click at [451, 422] on button "button" at bounding box center [430, 432] width 93 height 53
click at [522, 231] on button "g" at bounding box center [532, 227] width 36 height 36
click at [484, 277] on button "o" at bounding box center [481, 278] width 36 height 36
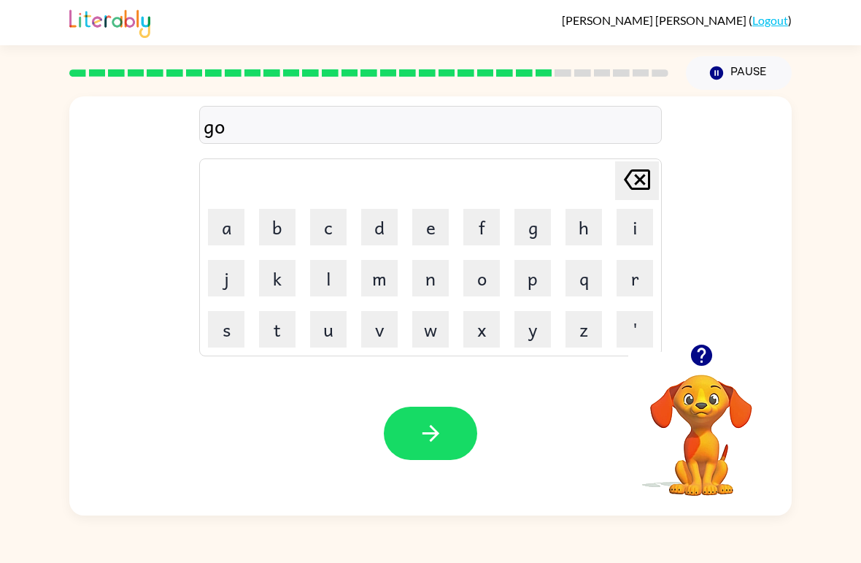
click at [328, 281] on button "l" at bounding box center [328, 278] width 36 height 36
click at [390, 278] on button "m" at bounding box center [379, 278] width 36 height 36
click at [377, 217] on button "d" at bounding box center [379, 227] width 36 height 36
click at [470, 430] on button "button" at bounding box center [430, 432] width 93 height 53
click at [447, 281] on button "n" at bounding box center [430, 278] width 36 height 36
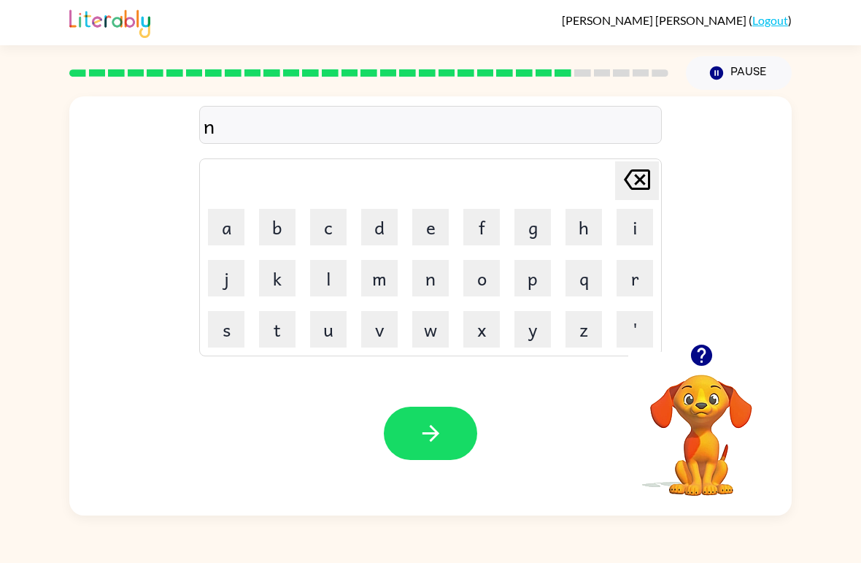
click at [520, 285] on button "p" at bounding box center [532, 278] width 36 height 36
click at [427, 447] on button "button" at bounding box center [430, 432] width 93 height 53
click at [523, 281] on button "p" at bounding box center [532, 278] width 36 height 36
click at [429, 223] on button "e" at bounding box center [430, 227] width 36 height 36
click at [223, 229] on button "a" at bounding box center [226, 227] width 36 height 36
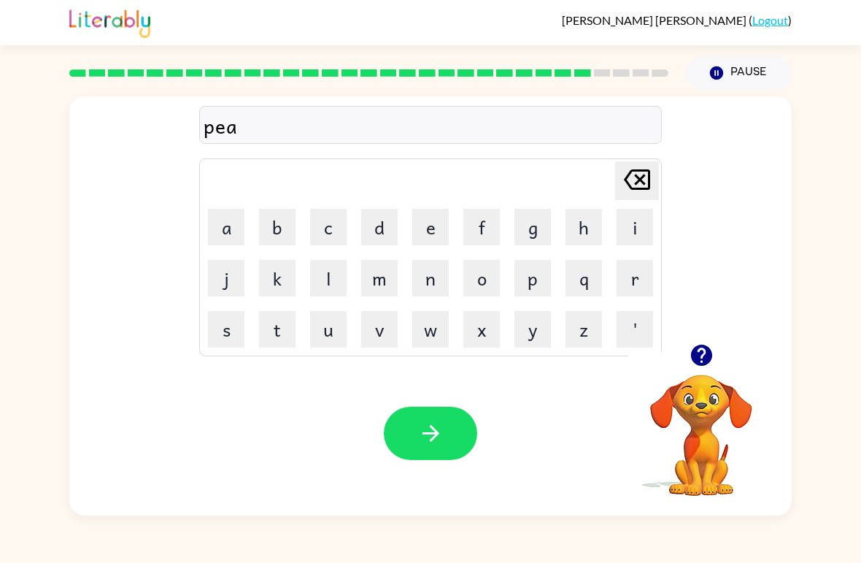
click at [636, 274] on button "r" at bounding box center [635, 278] width 36 height 36
click at [225, 329] on button "s" at bounding box center [226, 329] width 36 height 36
click at [432, 431] on icon "button" at bounding box center [431, 433] width 26 height 26
click at [474, 232] on button "f" at bounding box center [481, 227] width 36 height 36
click at [430, 232] on button "e" at bounding box center [430, 227] width 36 height 36
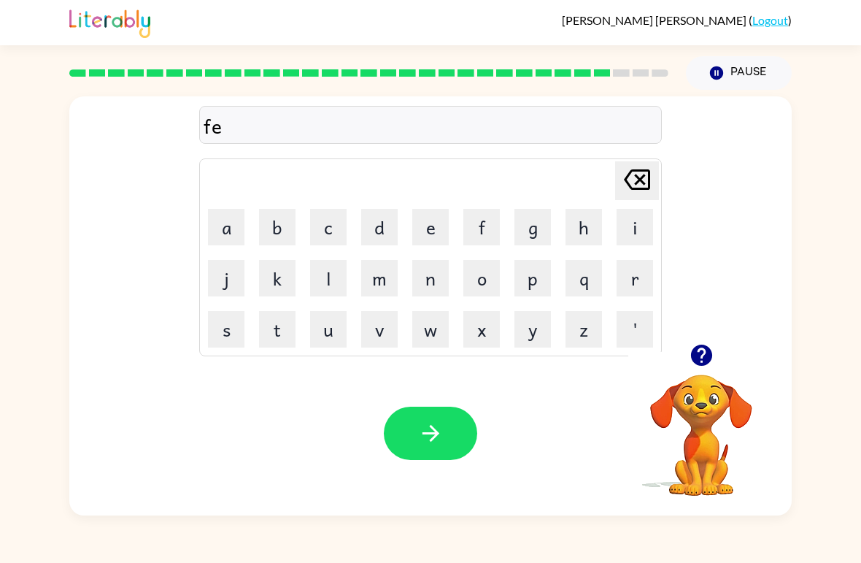
click at [630, 220] on button "i" at bounding box center [635, 227] width 36 height 36
click at [429, 277] on button "n" at bounding box center [430, 278] width 36 height 36
click at [416, 414] on button "button" at bounding box center [430, 432] width 93 height 53
click at [416, 414] on div at bounding box center [430, 432] width 93 height 53
click at [425, 442] on div at bounding box center [430, 432] width 93 height 53
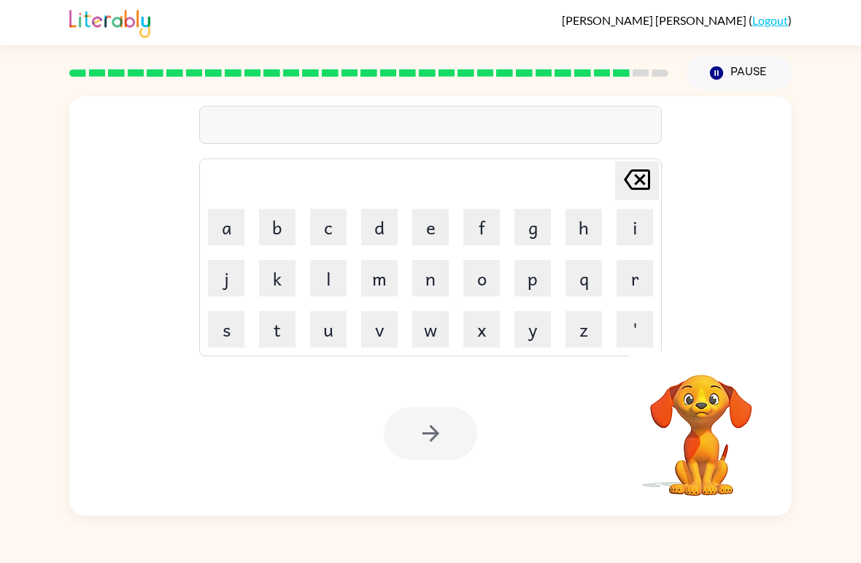
click at [493, 284] on button "o" at bounding box center [481, 278] width 36 height 36
click at [293, 290] on button "k" at bounding box center [277, 278] width 36 height 36
click at [452, 448] on div at bounding box center [430, 432] width 93 height 53
click at [451, 447] on div at bounding box center [430, 432] width 93 height 53
click at [444, 427] on div at bounding box center [430, 432] width 93 height 53
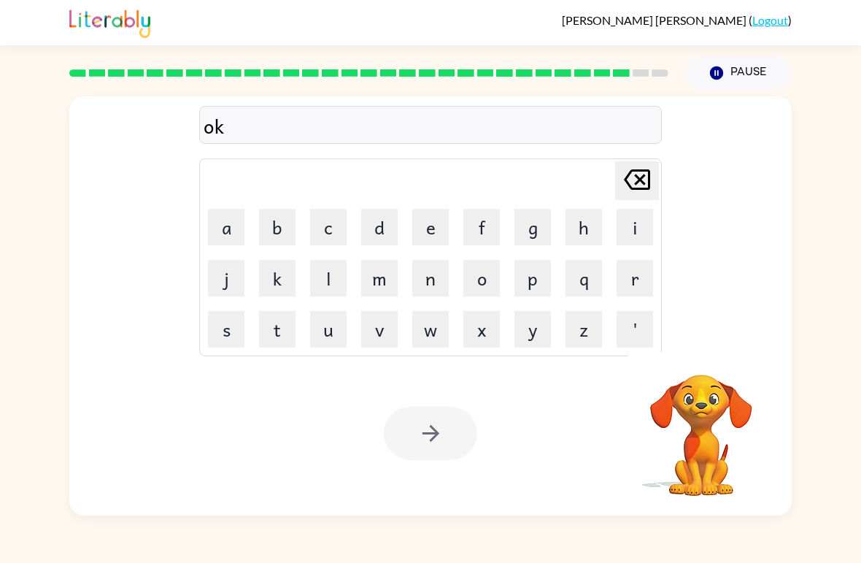
click at [456, 412] on div at bounding box center [430, 432] width 93 height 53
click at [455, 412] on button "button" at bounding box center [430, 432] width 93 height 53
click at [461, 409] on div at bounding box center [430, 432] width 93 height 53
click at [328, 287] on button "l" at bounding box center [328, 278] width 36 height 36
click at [537, 225] on button "g" at bounding box center [532, 227] width 36 height 36
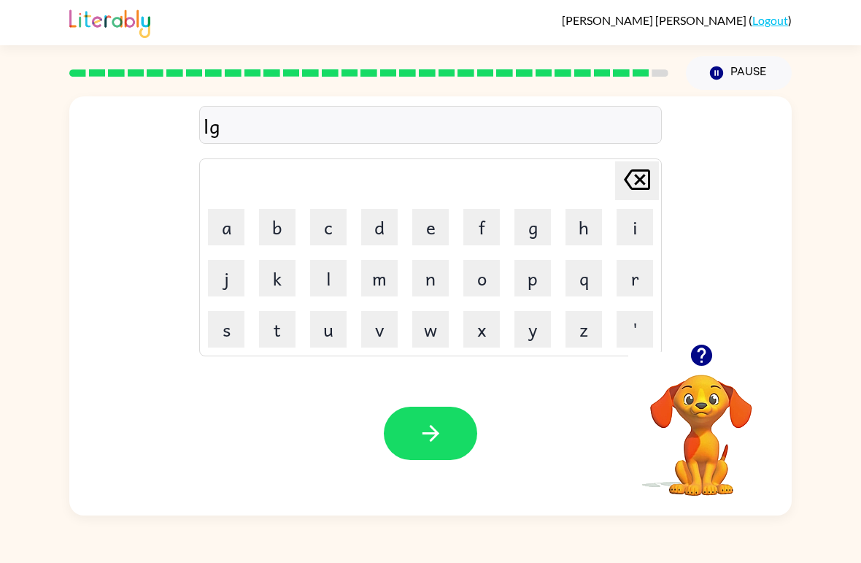
click at [620, 190] on icon "[PERSON_NAME] last character input" at bounding box center [637, 179] width 35 height 35
click at [645, 230] on button "i" at bounding box center [635, 227] width 36 height 36
click at [200, 264] on table "[PERSON_NAME] last character input a b c d e f g h i j k l m n o p q r s t u v …" at bounding box center [430, 257] width 461 height 196
click at [416, 290] on button "n" at bounding box center [430, 278] width 36 height 36
click at [222, 271] on button "j" at bounding box center [226, 278] width 36 height 36
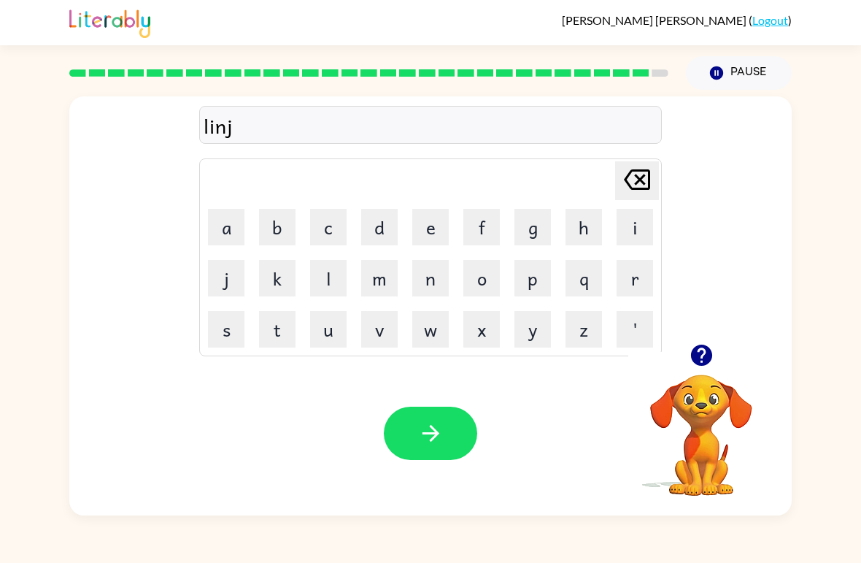
click at [326, 284] on button "l" at bounding box center [328, 278] width 36 height 36
click at [325, 283] on button "l" at bounding box center [328, 278] width 36 height 36
click at [531, 326] on button "y" at bounding box center [532, 329] width 36 height 36
click at [428, 431] on icon "button" at bounding box center [431, 433] width 26 height 26
